Goal: Navigation & Orientation: Understand site structure

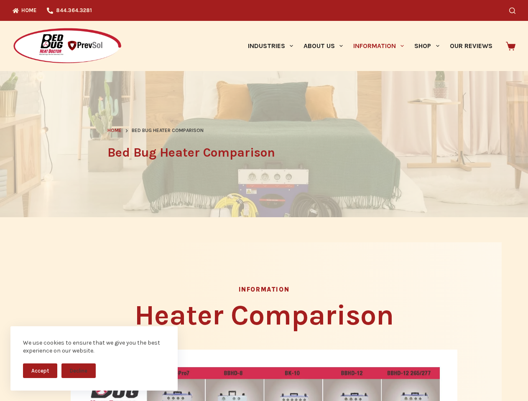
click at [264, 201] on header "Home Bed Bug Heater Comparison Bed Bug Heater Comparison" at bounding box center [264, 144] width 314 height 146
click at [40, 371] on button "Accept" at bounding box center [40, 371] width 34 height 15
click at [79, 371] on button "Decline" at bounding box center [78, 371] width 34 height 15
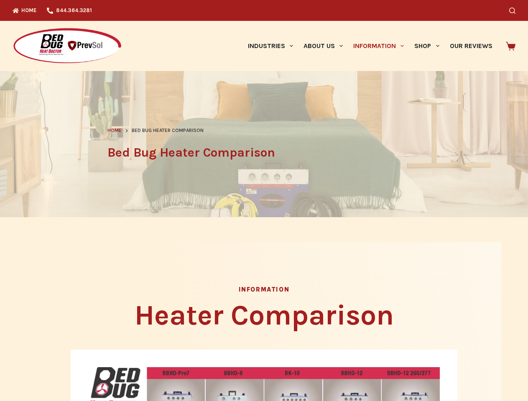
click at [516, 10] on icon "Search" at bounding box center [512, 11] width 6 height 6
click at [274, 46] on link "Industries" at bounding box center [271, 46] width 56 height 50
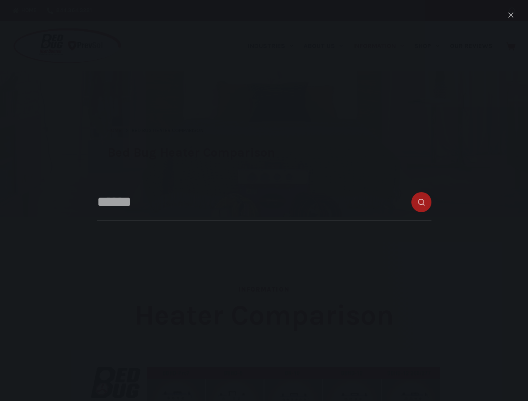
click at [327, 46] on link "About Us" at bounding box center [323, 46] width 50 height 50
click at [382, 46] on link "Information" at bounding box center [378, 46] width 61 height 50
click at [430, 46] on link "Shop" at bounding box center [426, 46] width 35 height 50
